Goal: Information Seeking & Learning: Understand process/instructions

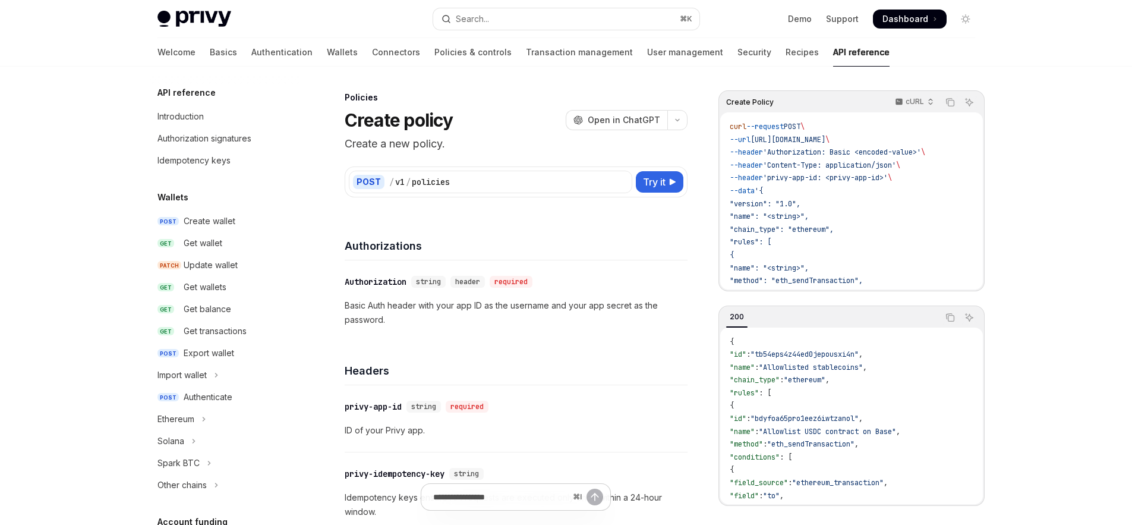
scroll to position [500, 0]
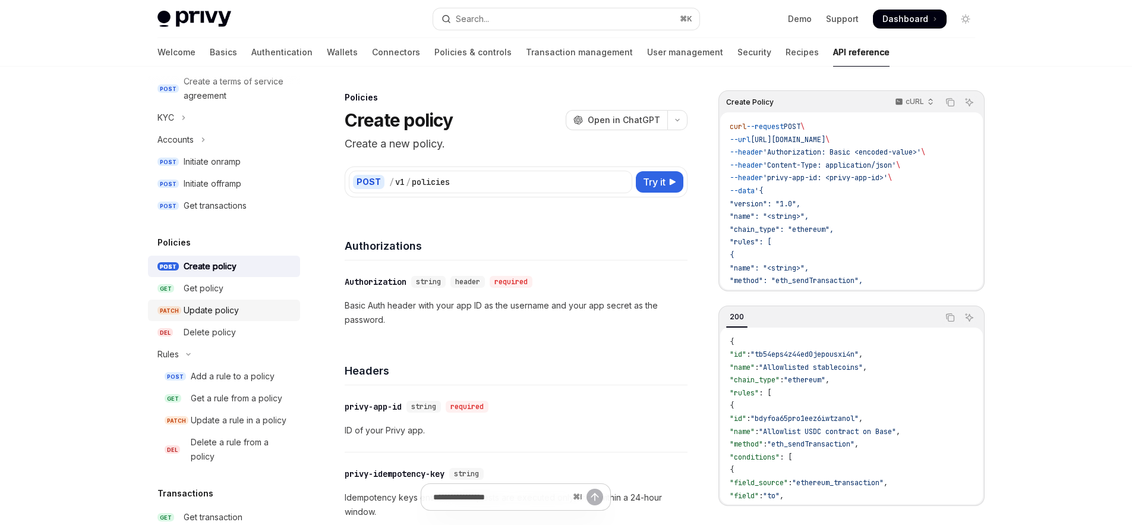
click at [215, 308] on div "Update policy" at bounding box center [211, 310] width 55 height 14
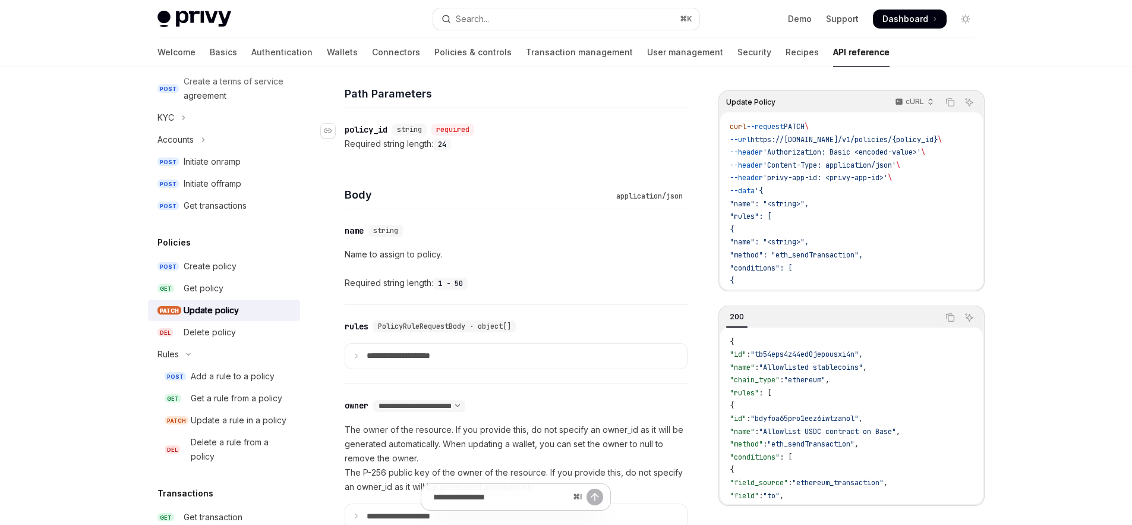
scroll to position [488, 0]
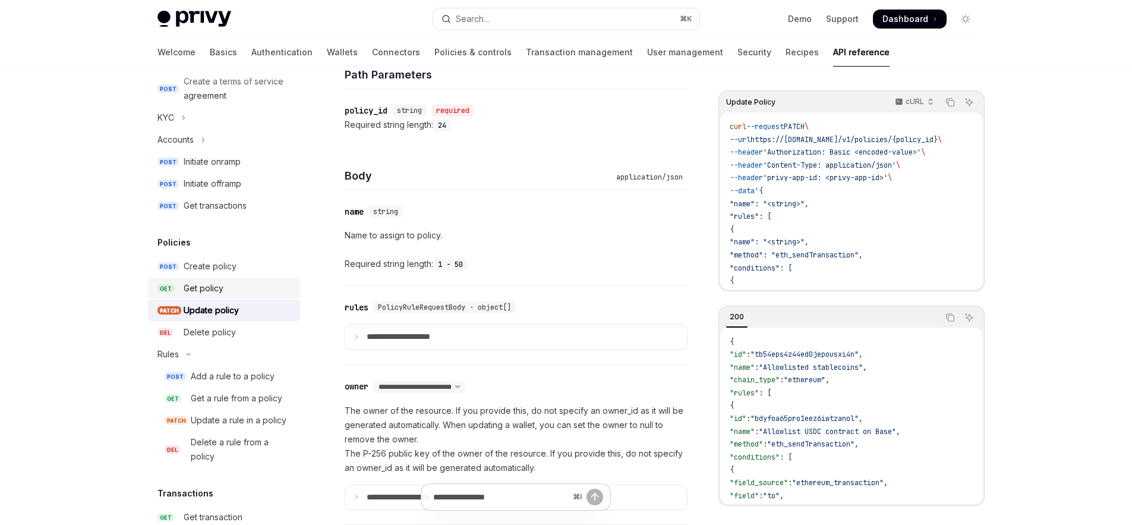
click at [224, 292] on div "Get policy" at bounding box center [238, 288] width 109 height 14
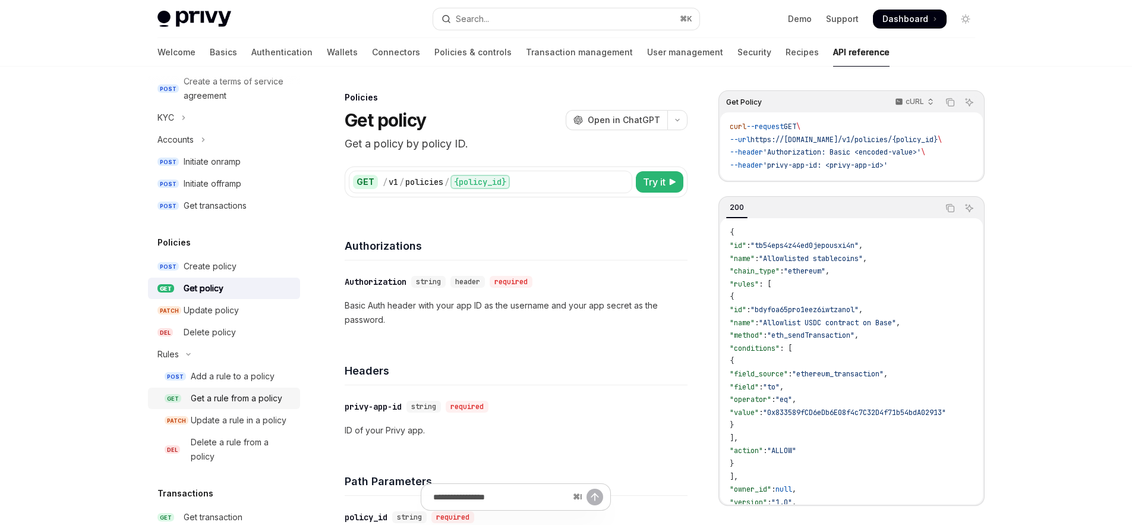
click at [244, 398] on div "Get a rule from a policy" at bounding box center [237, 398] width 92 height 14
type textarea "*"
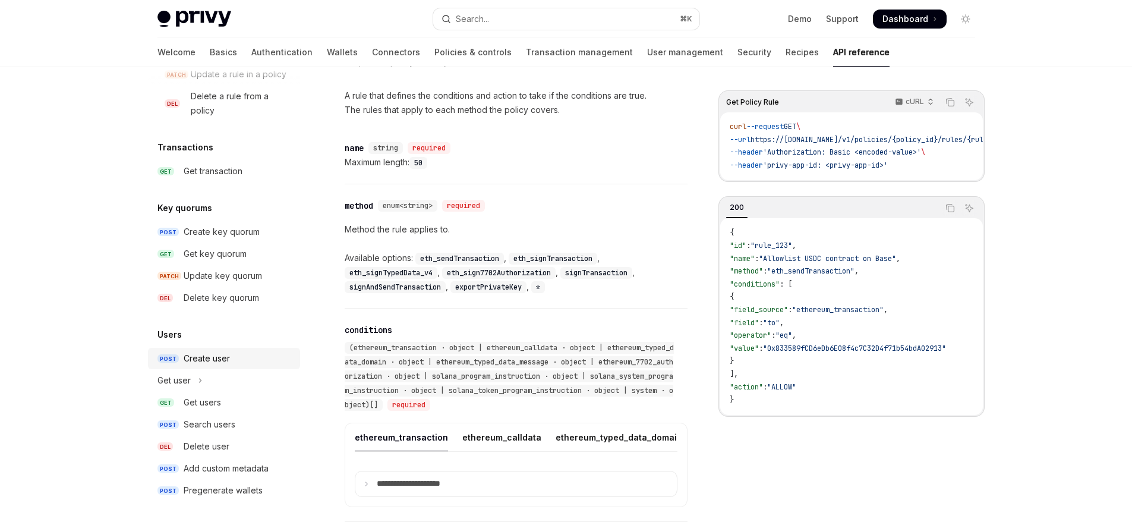
scroll to position [944, 0]
